Goal: Task Accomplishment & Management: Complete application form

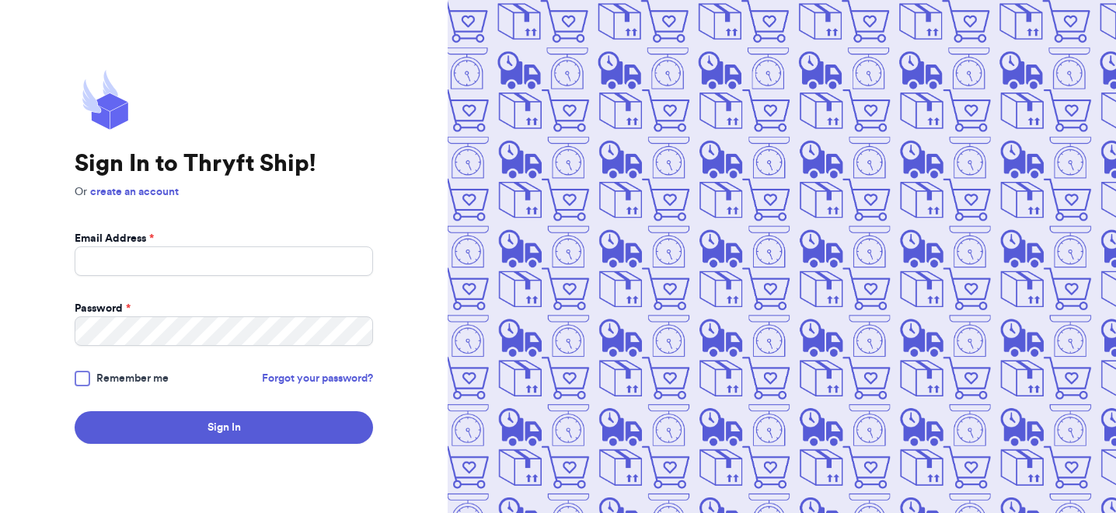
click at [270, 276] on form "Email Address * Password * Remember me Forgot your password? Sign In" at bounding box center [224, 337] width 298 height 213
click at [264, 261] on input "Email Address *" at bounding box center [224, 261] width 298 height 30
type input "[PERSON_NAME][EMAIL_ADDRESS][DOMAIN_NAME]"
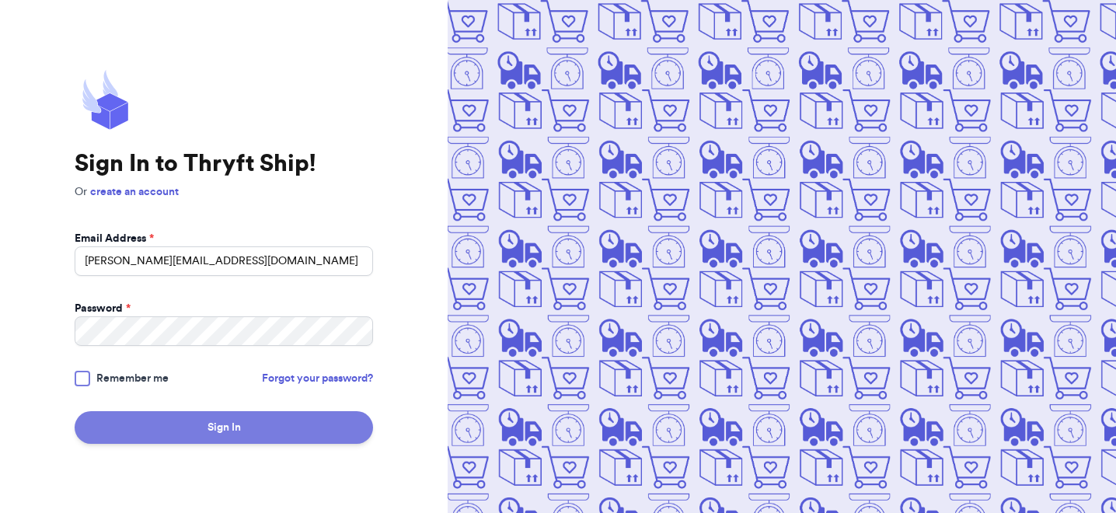
click at [243, 436] on button "Sign In" at bounding box center [224, 427] width 298 height 33
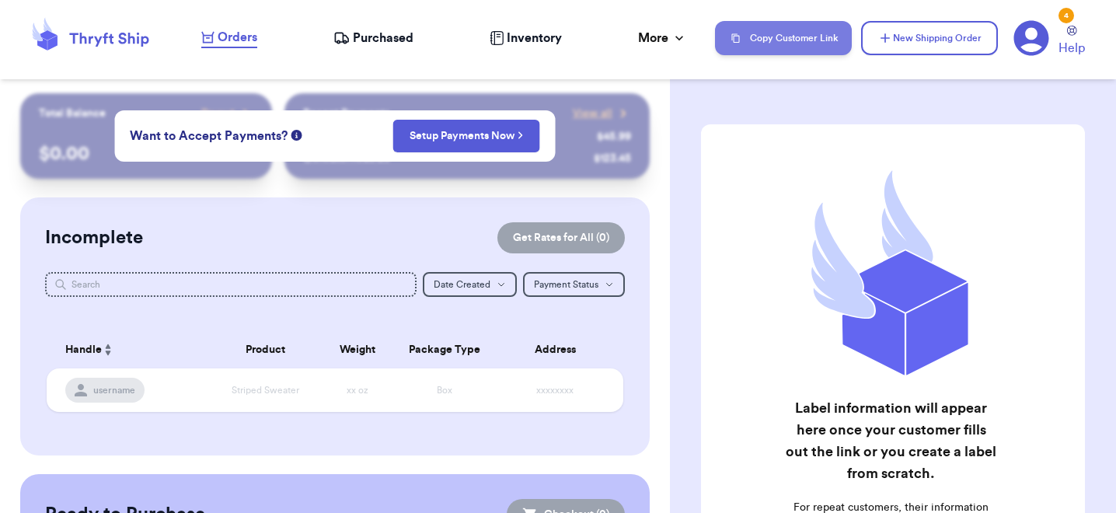
click at [758, 27] on button "Copy Customer Link" at bounding box center [783, 38] width 137 height 34
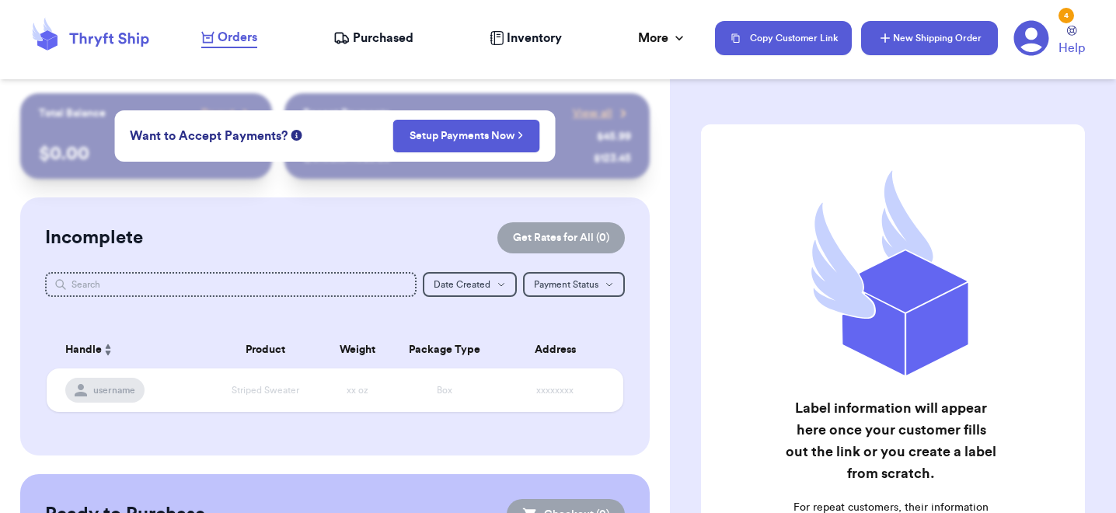
click at [958, 37] on button "New Shipping Order" at bounding box center [929, 38] width 137 height 34
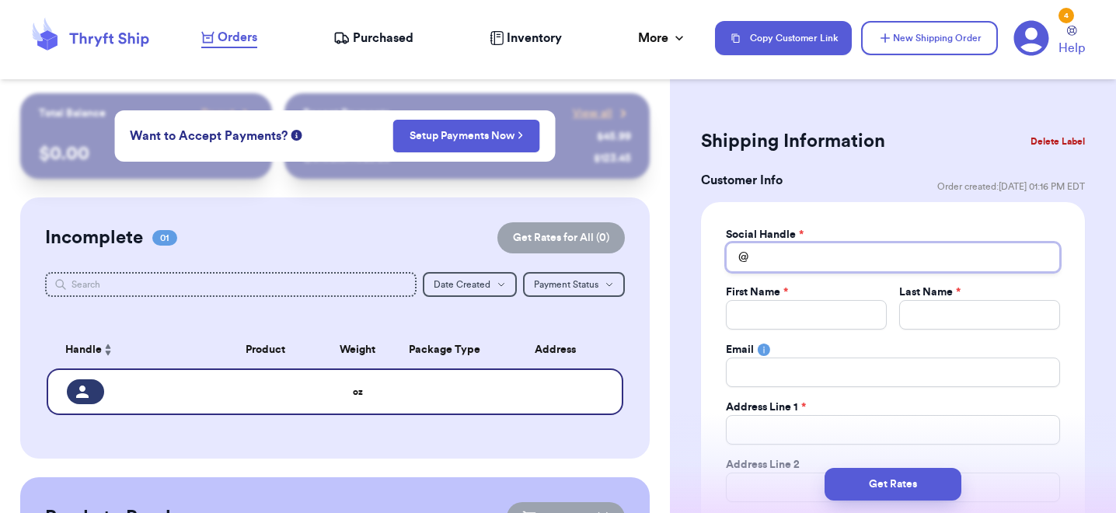
click at [802, 246] on input "Total Amount Paid" at bounding box center [893, 258] width 334 height 30
type input "d"
type input "dw"
type input "dwe"
type input "dwee"
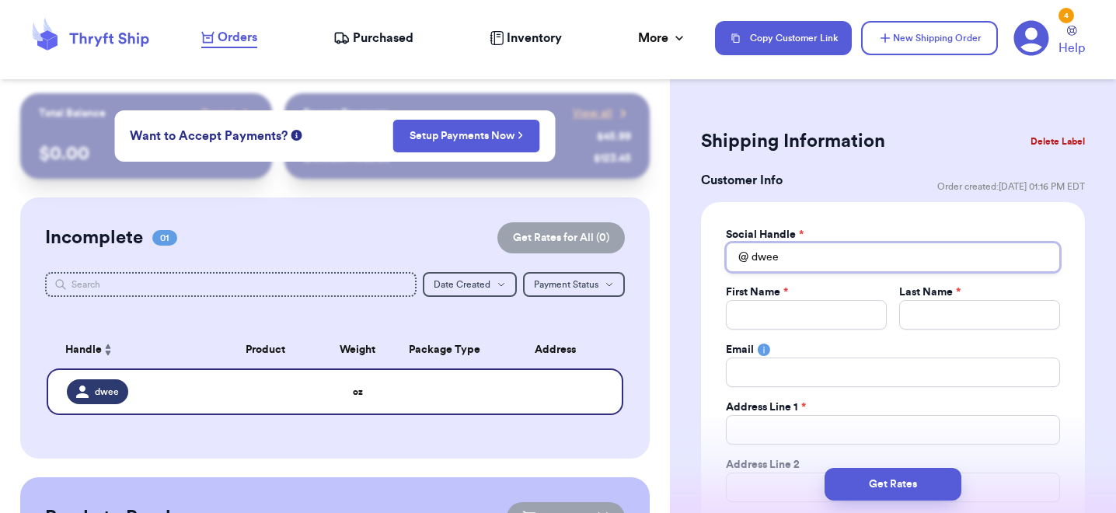
type input "dweez"
type input "dweezy"
type input "dweezy1"
type input "dweezy12"
type input "dweezy126"
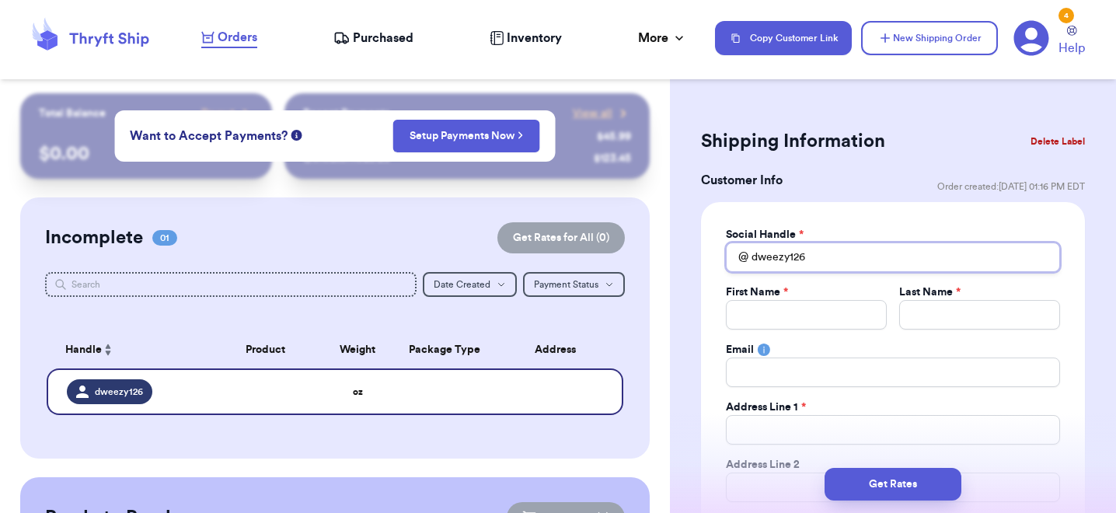
type input "dweezy126"
type input "D"
type input "Da"
type input "Daw"
type input "[PERSON_NAME]"
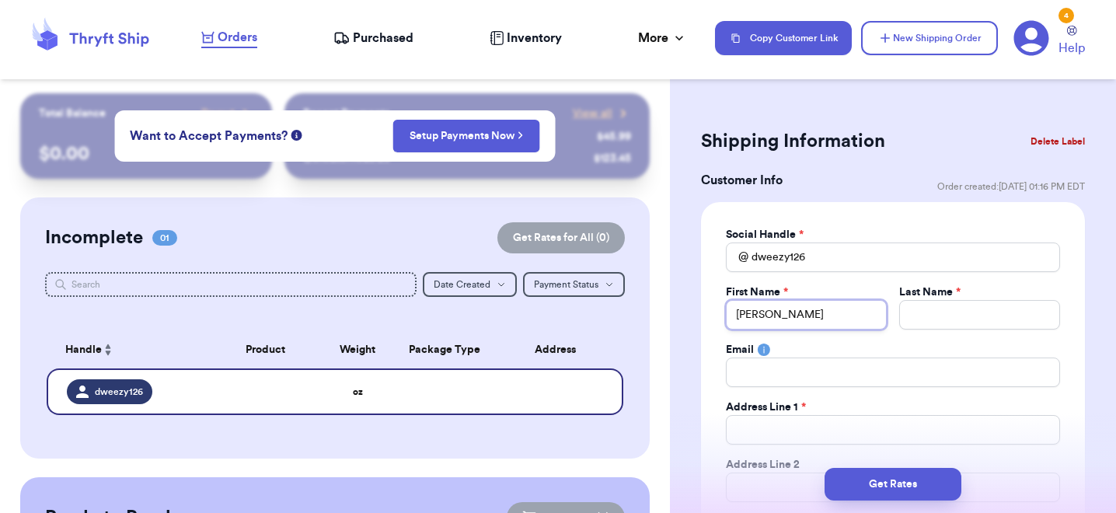
type input "[PERSON_NAME]"
type input "M"
type input "Mc"
type input "McC"
type input "McCr"
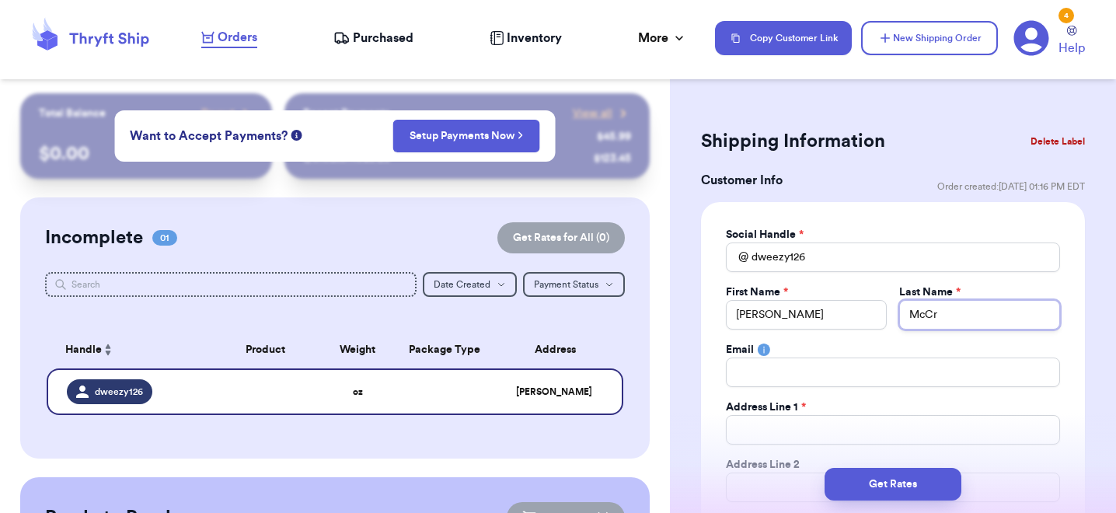
type input "McCre"
type input "[PERSON_NAME]"
type input "McCread"
type input "[PERSON_NAME]"
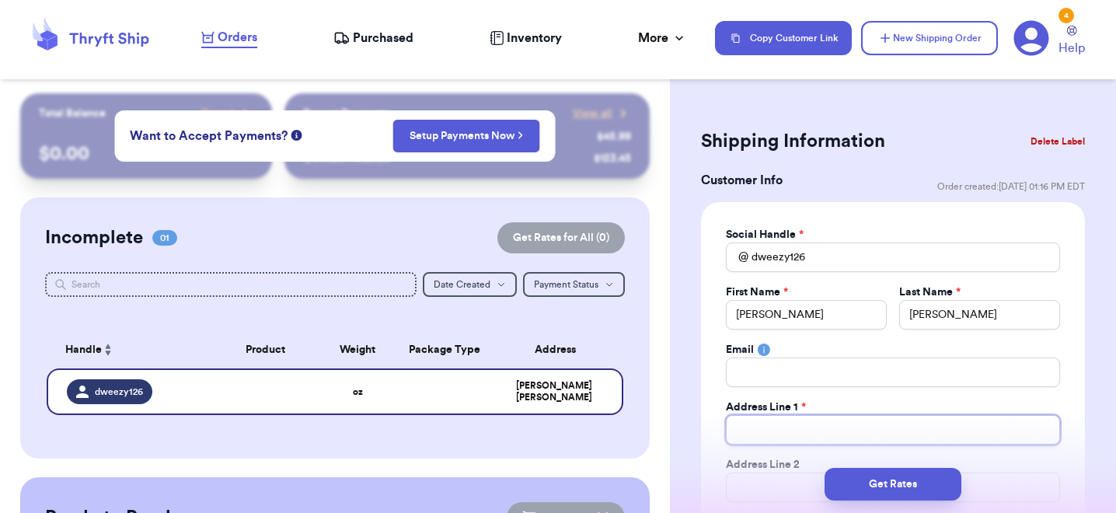
type input "3"
type input "33"
type input "339"
type input "339 O"
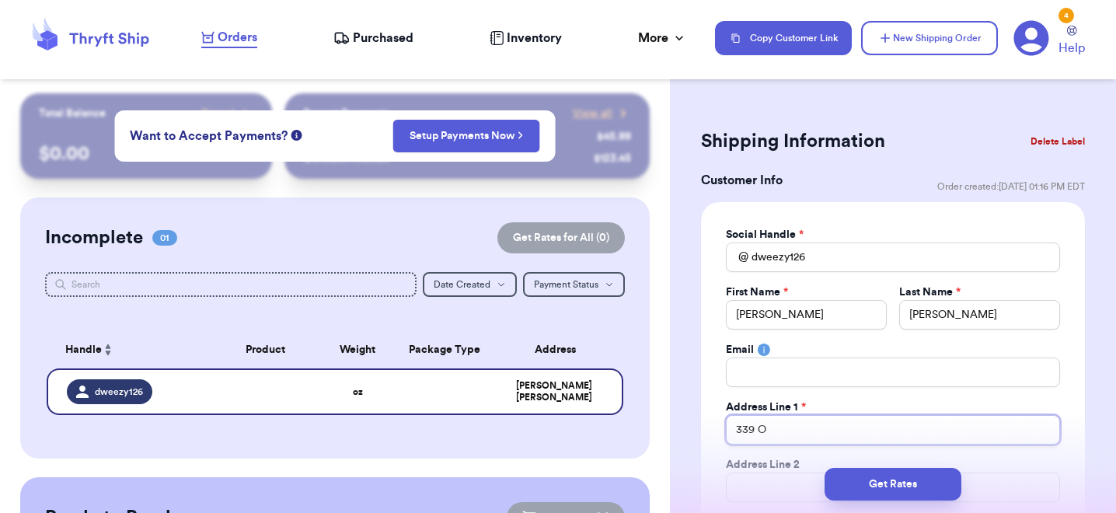
type input "339 Oa"
type input "339 Oak"
type input "339 Oak D"
type input "[STREET_ADDRESS]"
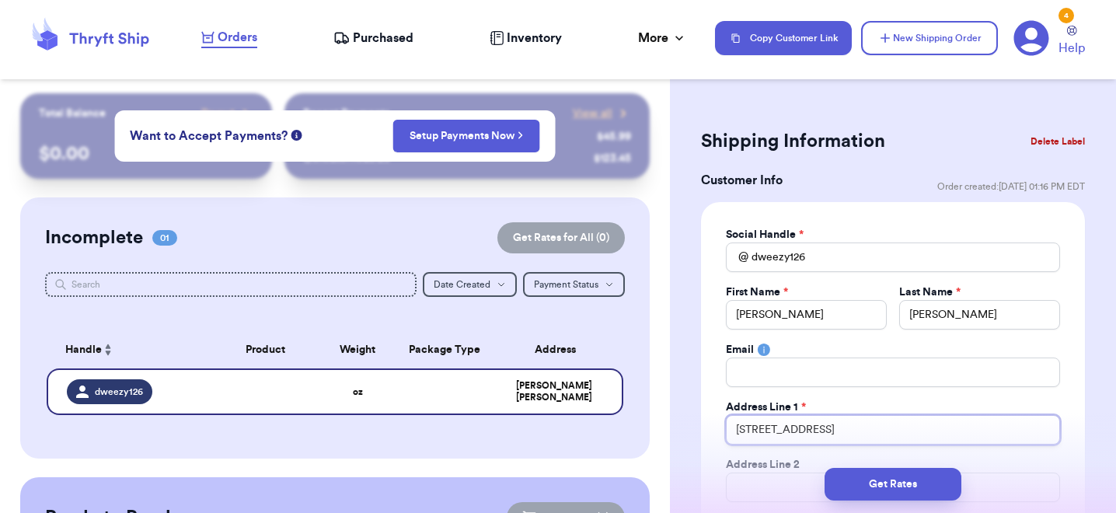
type input "[STREET_ADDRESS]"
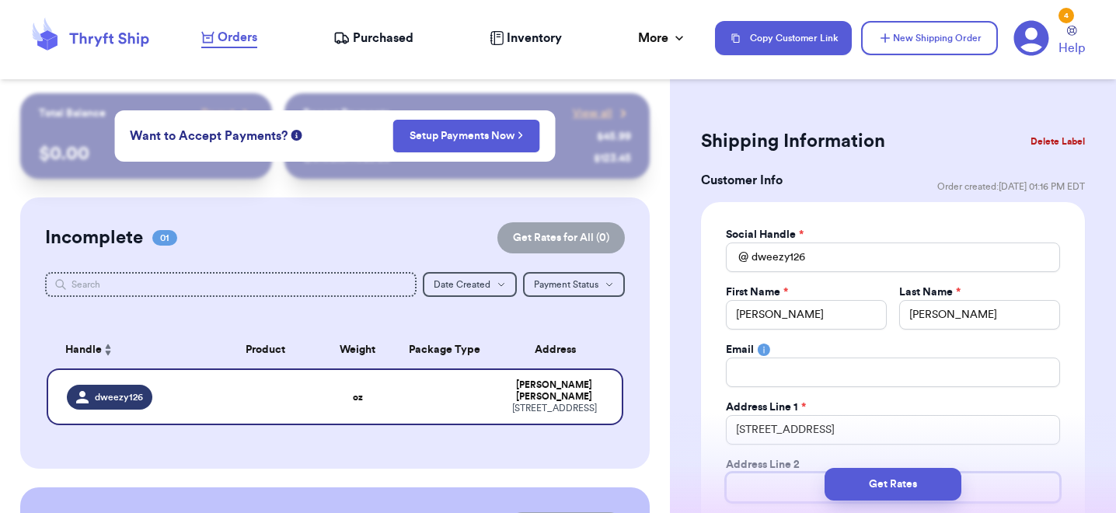
type input "N"
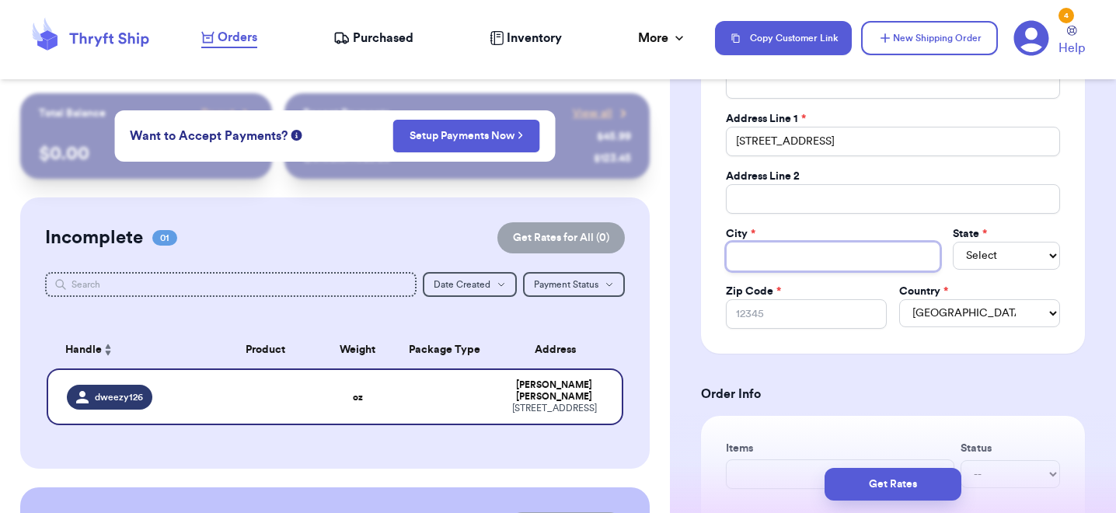
type input "N"
type input "Ne"
type input "New"
type input "New C"
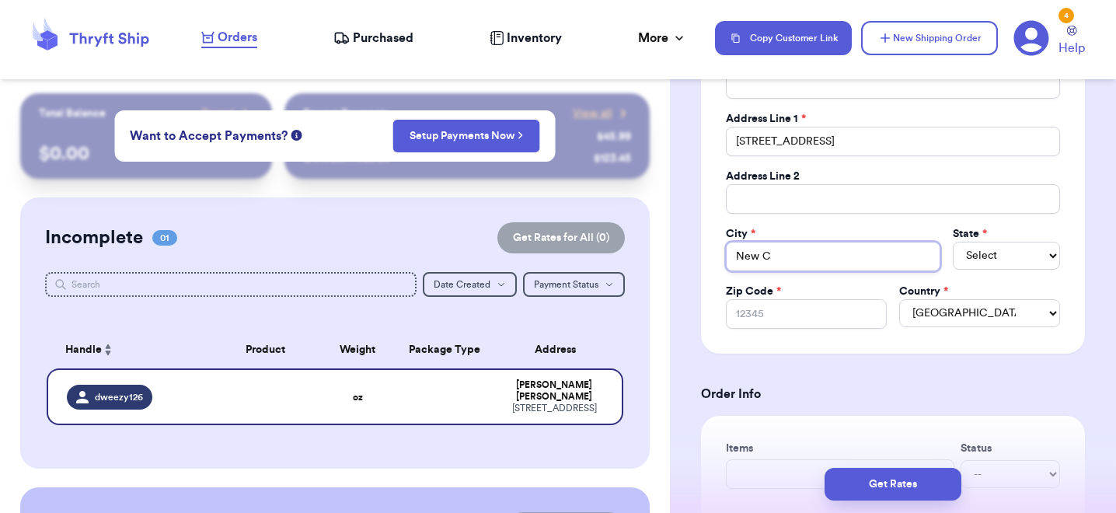
type input "New Cu"
type input "New Cum"
type input "New Cumb"
type input "New Cumbe"
type input "New [PERSON_NAME]"
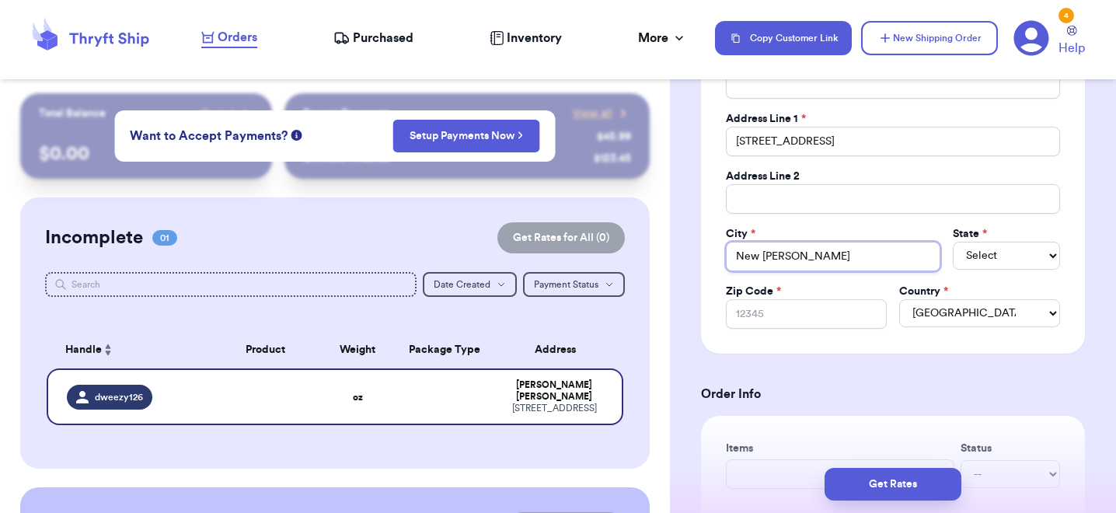
type input "New Cumberl"
type input "New Cumberla"
type input "New Cumberlan"
type input "[GEOGRAPHIC_DATA]"
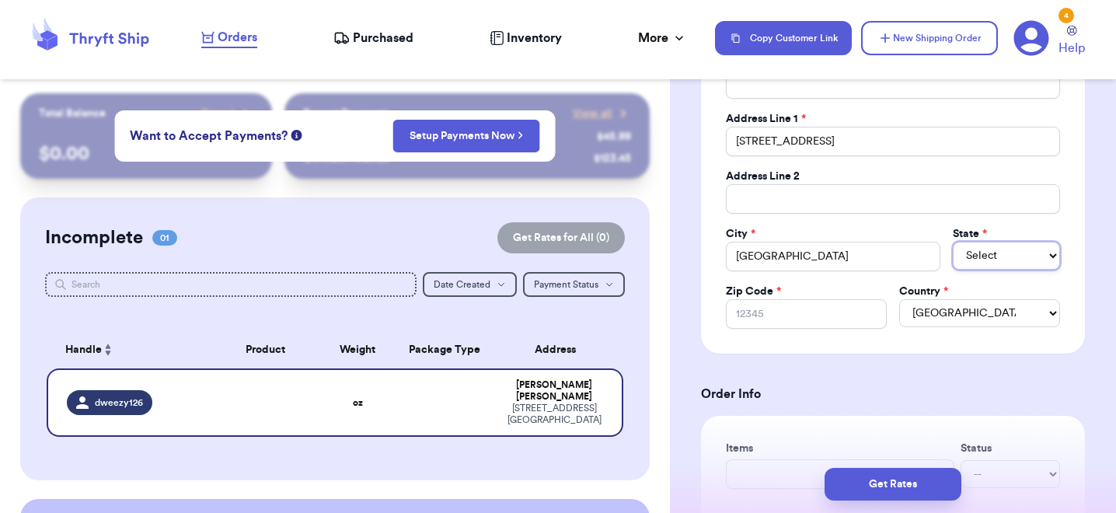
select select "PA"
type input "1"
type input "17"
type input "170"
type input "1707"
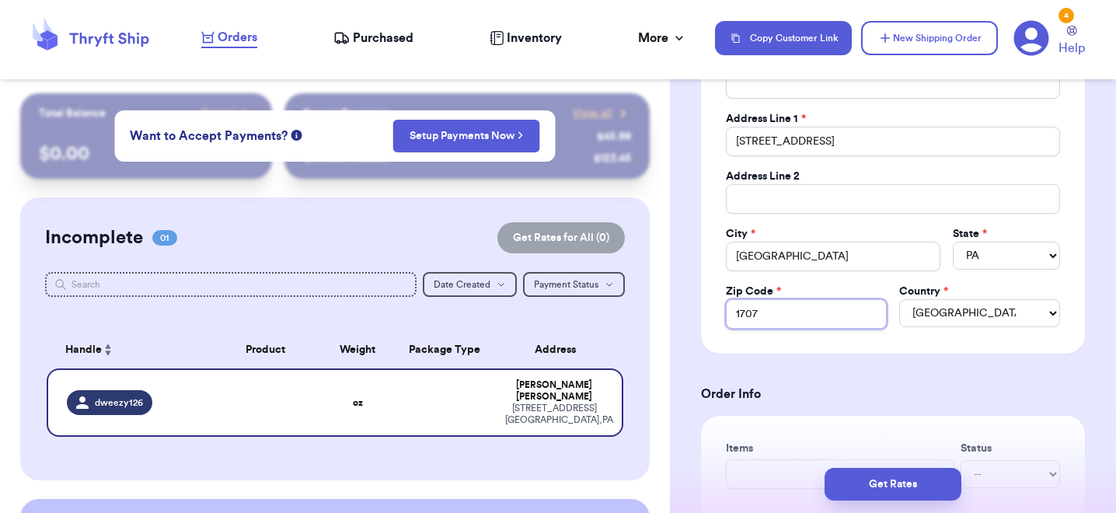
type input "17070"
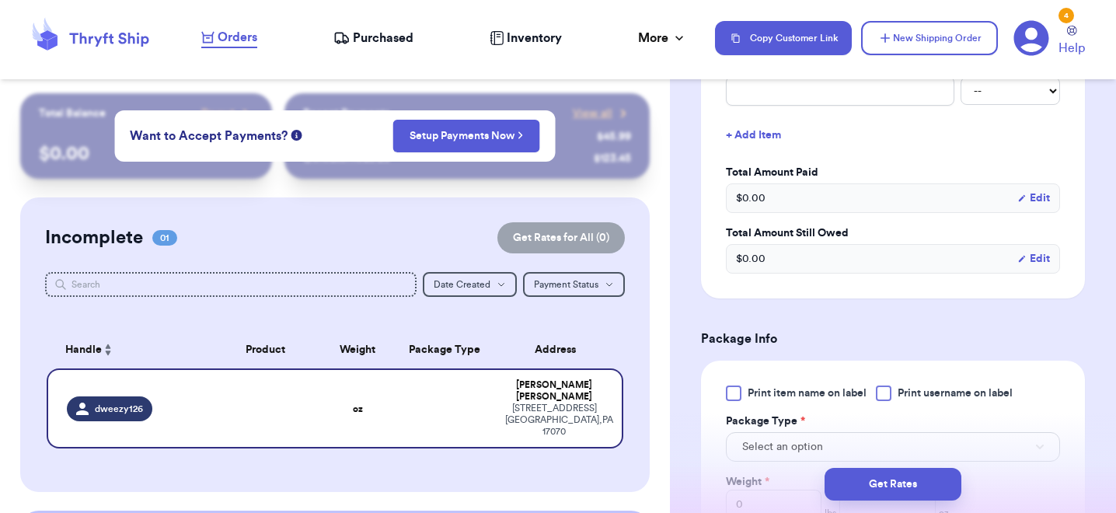
scroll to position [777, 0]
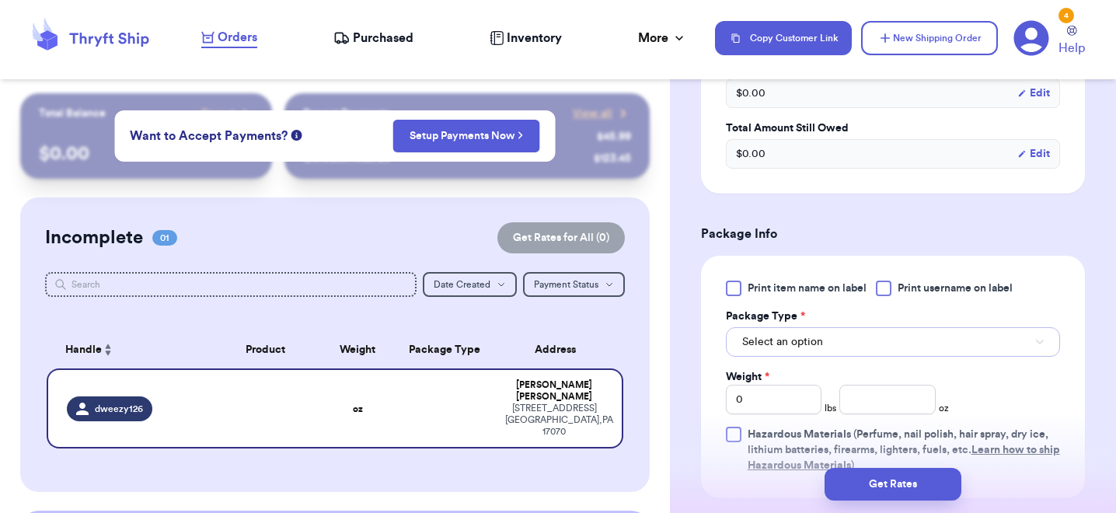
click at [878, 335] on button "Select an option" at bounding box center [893, 342] width 334 height 30
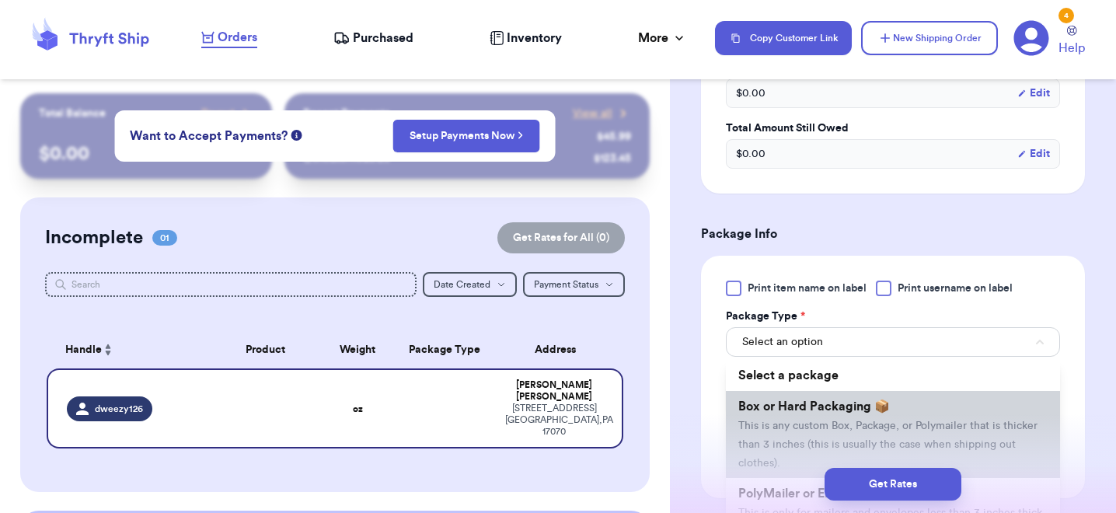
click at [860, 409] on span "Box or Hard Packaging 📦" at bounding box center [814, 406] width 152 height 12
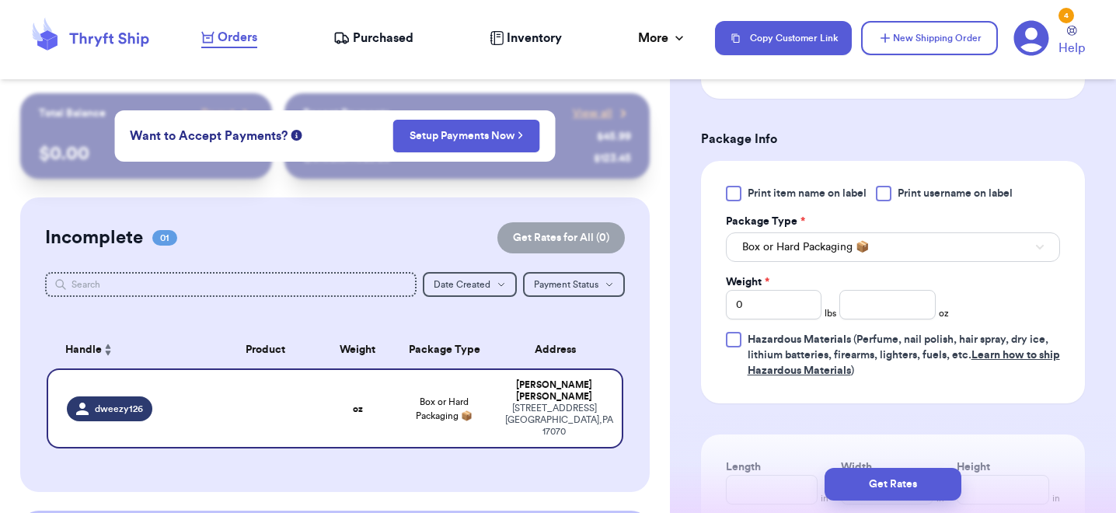
scroll to position [889, 0]
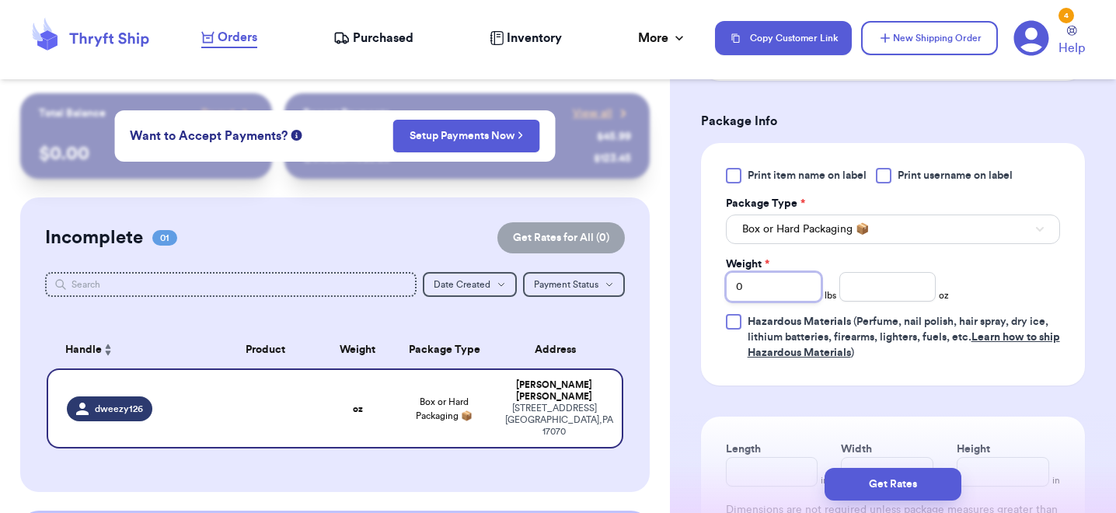
click at [804, 295] on input "0" at bounding box center [774, 287] width 96 height 30
type input "9"
click at [863, 295] on input "number" at bounding box center [887, 287] width 96 height 30
click at [898, 378] on div "Print item name on label Print username on label Package Type * Box or Hard Pac…" at bounding box center [893, 264] width 384 height 243
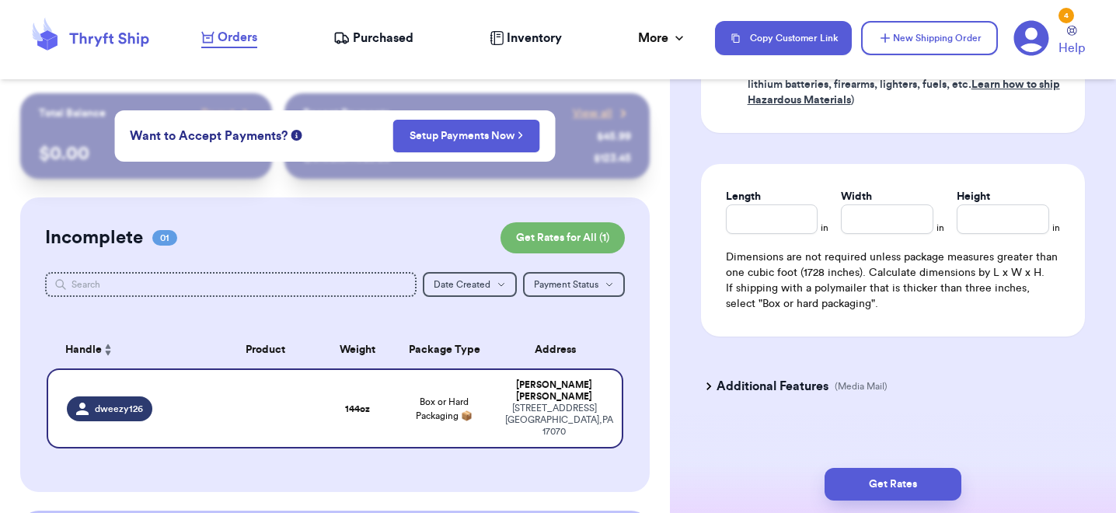
scroll to position [1143, 0]
click at [863, 387] on p "(Media Mail)" at bounding box center [861, 385] width 53 height 12
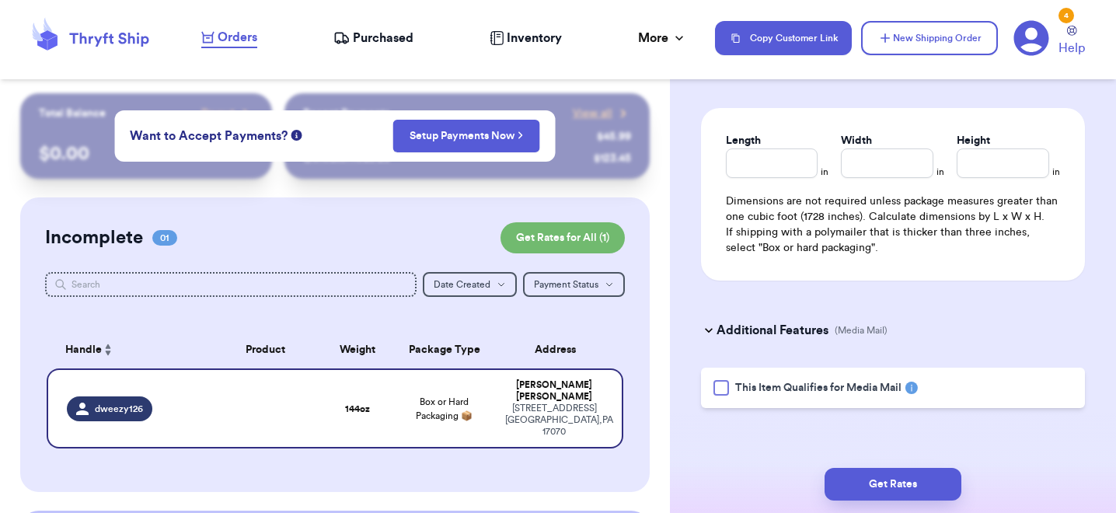
scroll to position [1204, 0]
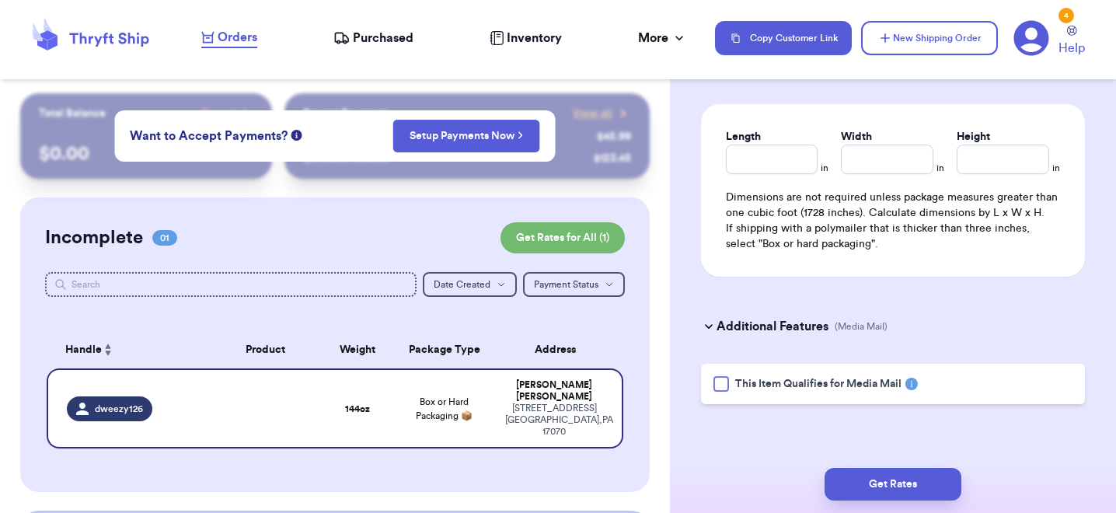
click at [863, 387] on span "This Item Qualifies for Media Mail" at bounding box center [818, 384] width 166 height 16
click at [0, 0] on input "This Item Qualifies for Media Mail" at bounding box center [0, 0] width 0 height 0
click at [878, 480] on button "Get Rates" at bounding box center [893, 484] width 137 height 33
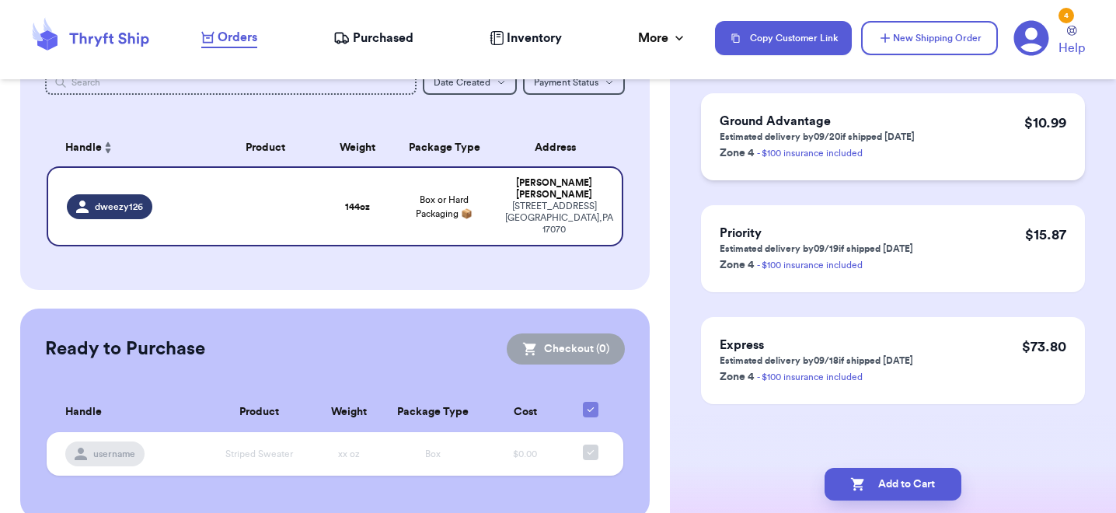
scroll to position [269, 0]
click at [893, 487] on button "Add to Cart" at bounding box center [893, 484] width 137 height 33
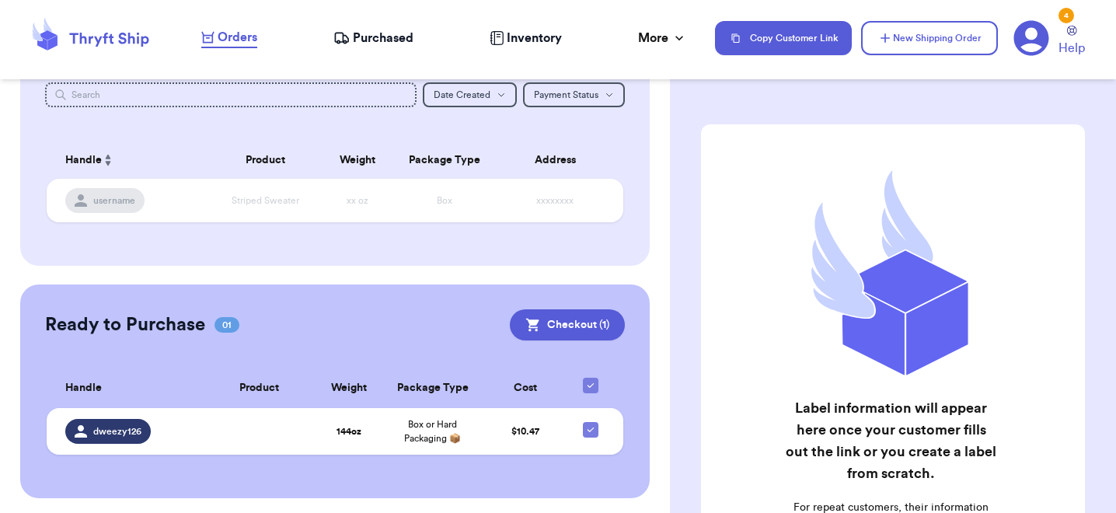
scroll to position [192, 0]
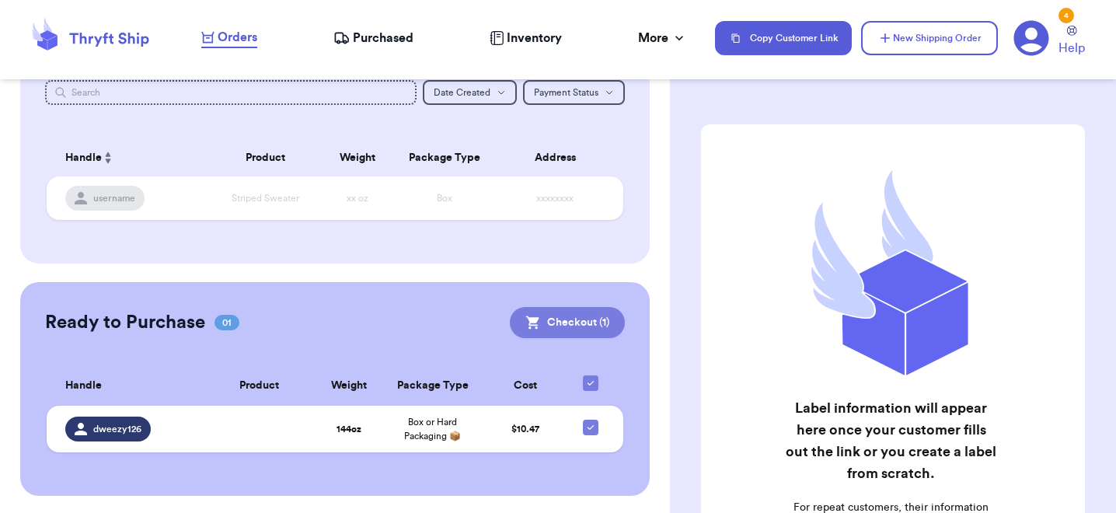
click at [546, 320] on button "Checkout ( 1 )" at bounding box center [567, 322] width 115 height 31
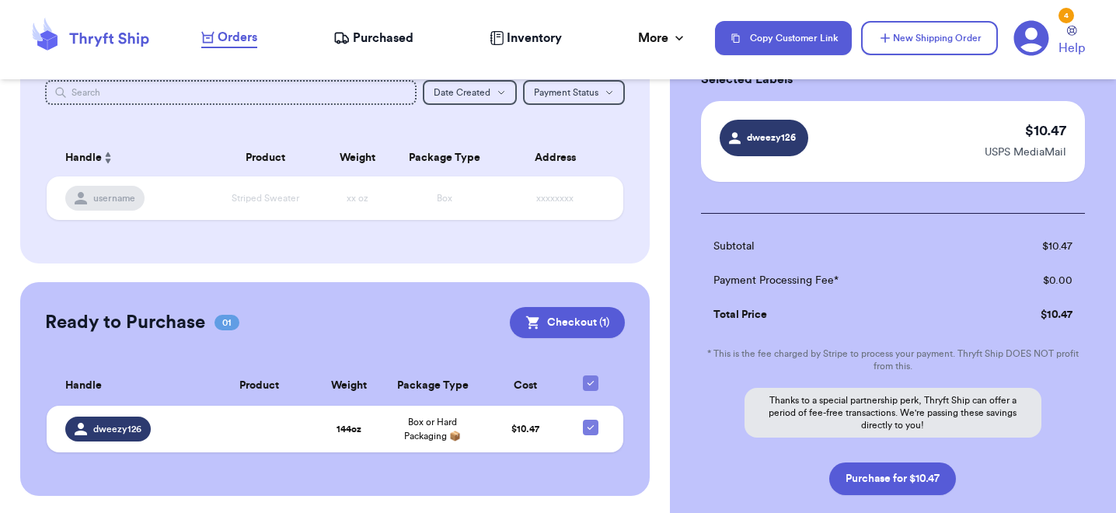
scroll to position [183, 0]
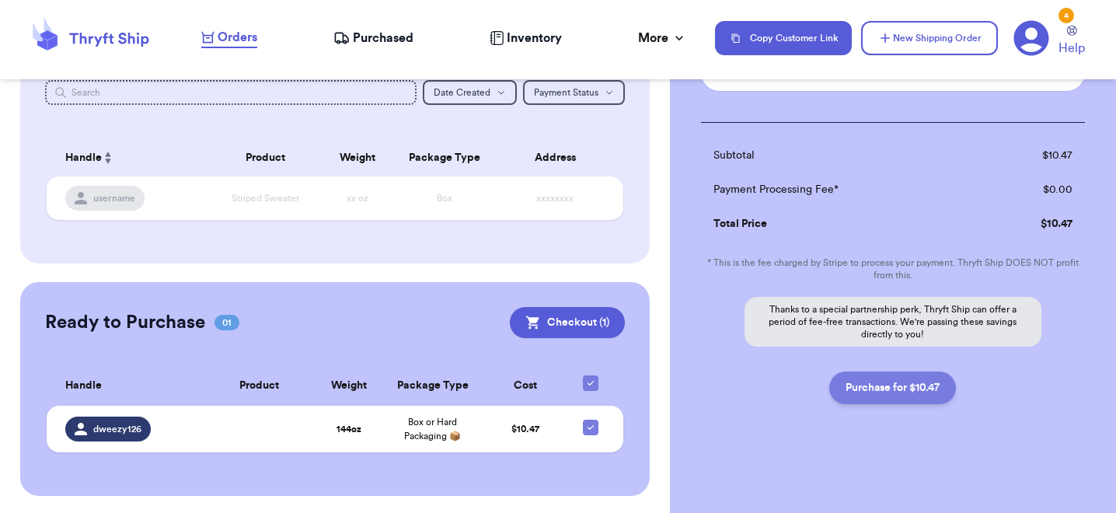
click at [881, 392] on button "Purchase for $10.47" at bounding box center [892, 388] width 127 height 33
checkbox input "false"
checkbox input "true"
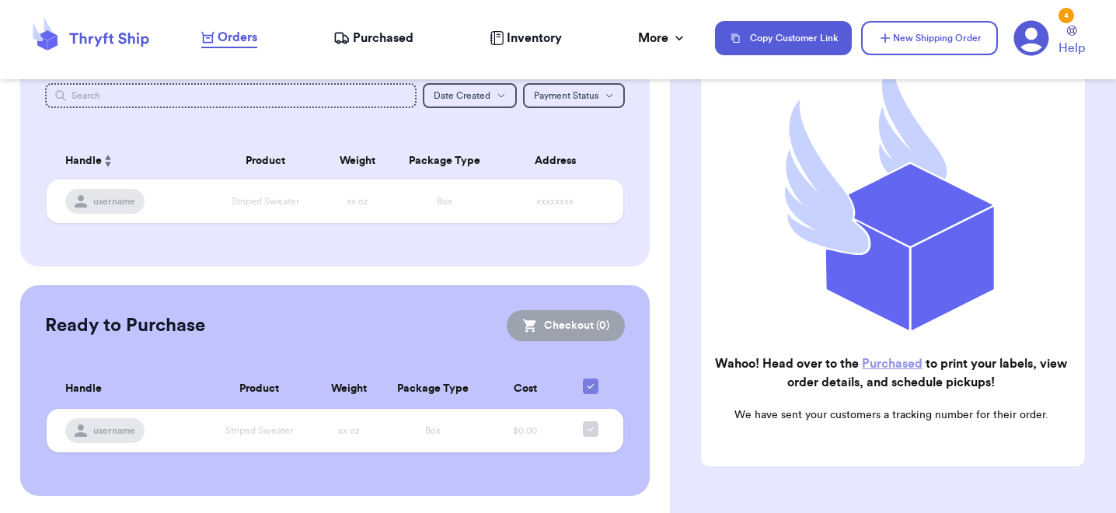
click at [885, 366] on link "Purchased" at bounding box center [892, 364] width 61 height 12
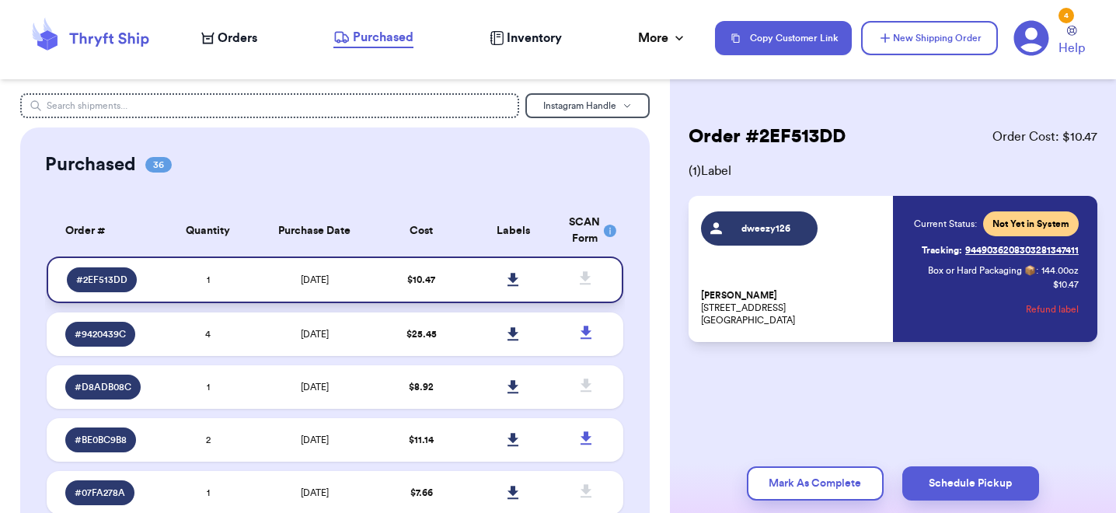
click at [515, 274] on icon at bounding box center [513, 279] width 11 height 13
